Goal: Information Seeking & Learning: Learn about a topic

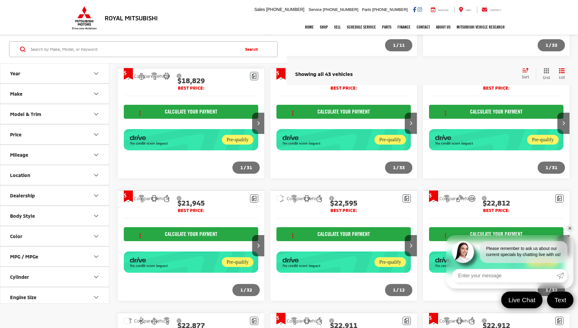
scroll to position [721, 0]
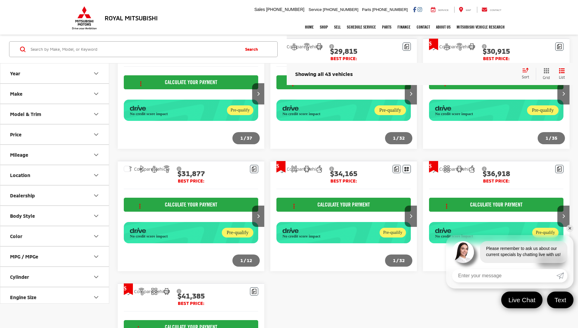
scroll to position [564, 0]
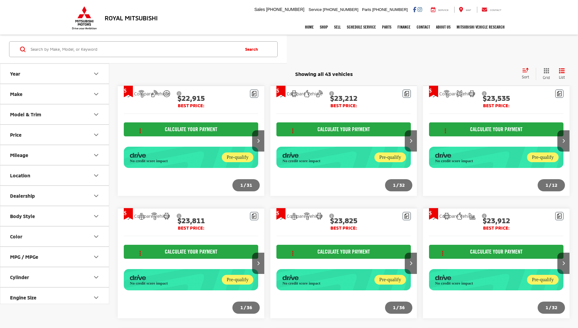
scroll to position [564, 0]
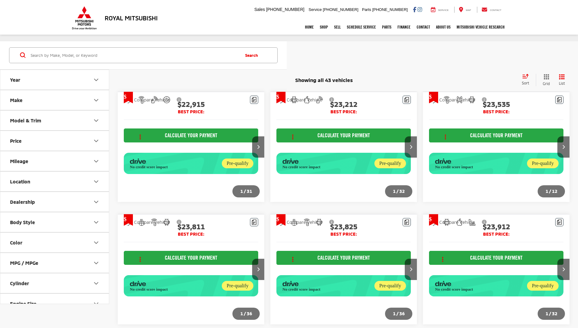
scroll to position [564, 0]
